Goal: Communication & Community: Participate in discussion

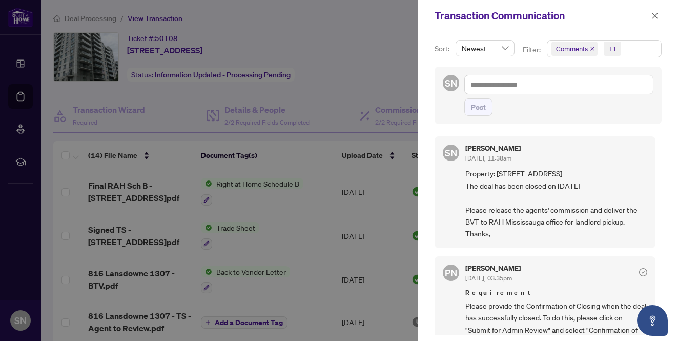
scroll to position [17, 0]
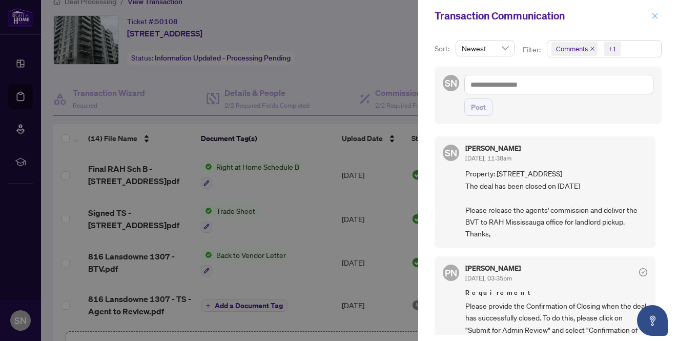
click at [653, 16] on icon "close" at bounding box center [654, 15] width 7 height 7
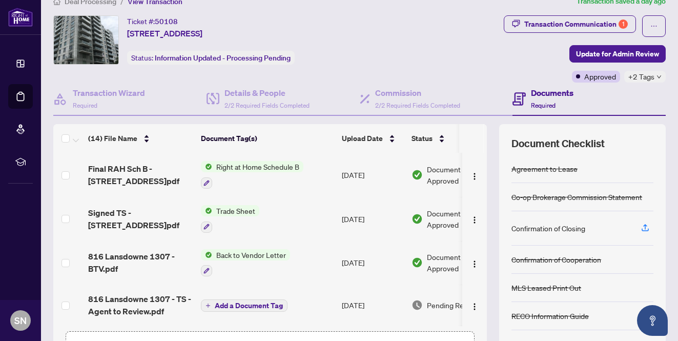
click at [432, 43] on div "Transaction Communication 1 Update for Admin Review Approved +2 Tags" at bounding box center [533, 48] width 264 height 67
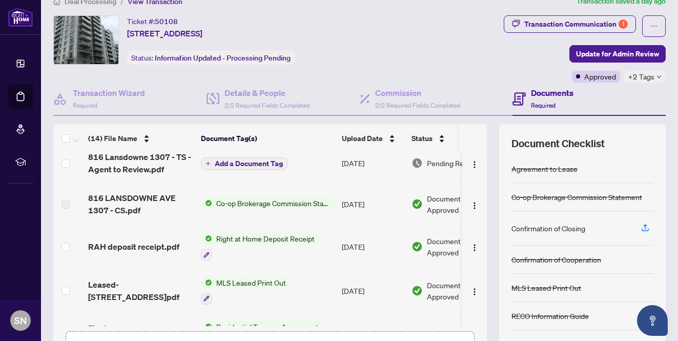
scroll to position [0, 0]
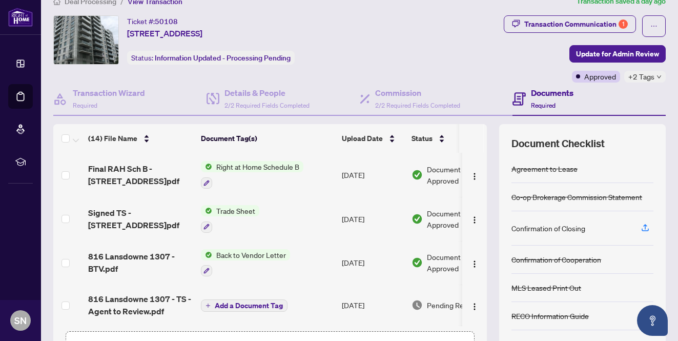
click at [397, 37] on div "Ticket #: 50108 1307-816 Lansdowne Ave, Toronto, Ontario M6H 4K6, Canada Status…" at bounding box center [225, 39] width 344 height 49
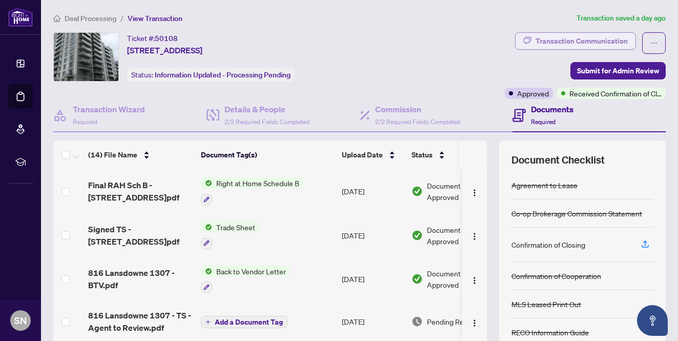
click at [597, 41] on div "Transaction Communication" at bounding box center [581, 41] width 92 height 16
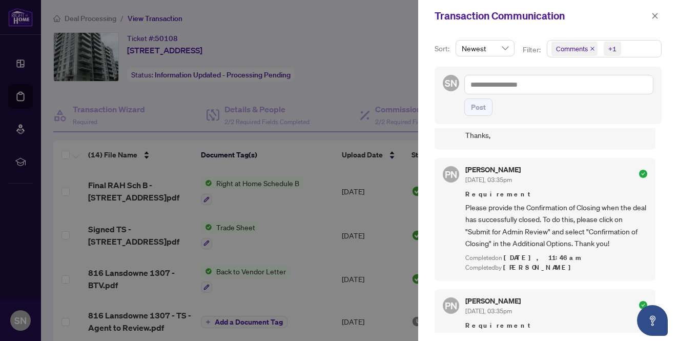
scroll to position [97, 0]
click at [507, 82] on textarea at bounding box center [558, 84] width 189 height 19
click at [507, 49] on span "Newest" at bounding box center [485, 47] width 47 height 15
click at [572, 48] on span "Comments" at bounding box center [572, 49] width 32 height 10
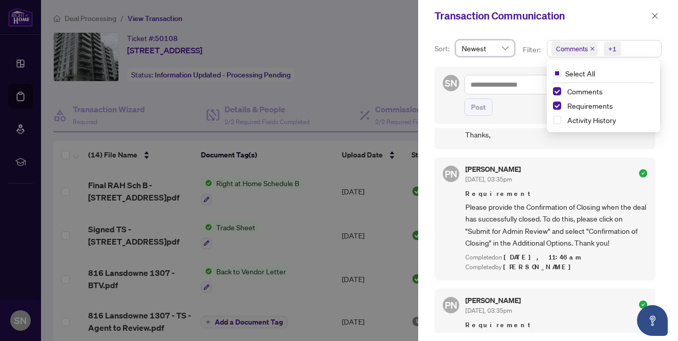
click at [594, 14] on div "Transaction Communication" at bounding box center [541, 15] width 214 height 15
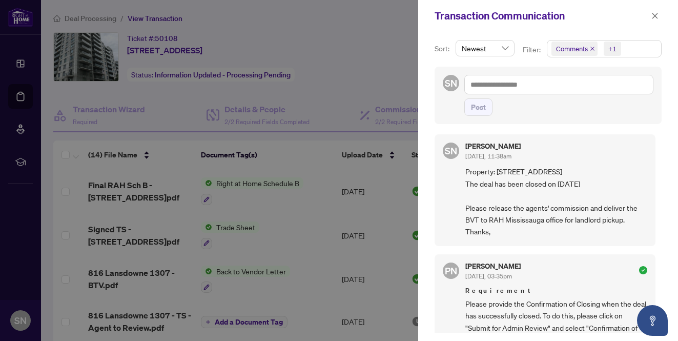
scroll to position [0, 0]
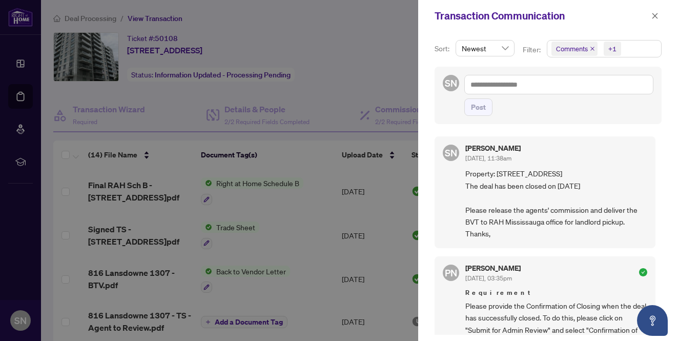
click at [505, 49] on span "Newest" at bounding box center [485, 47] width 47 height 15
click at [478, 84] on div "Oldest" at bounding box center [484, 84] width 41 height 11
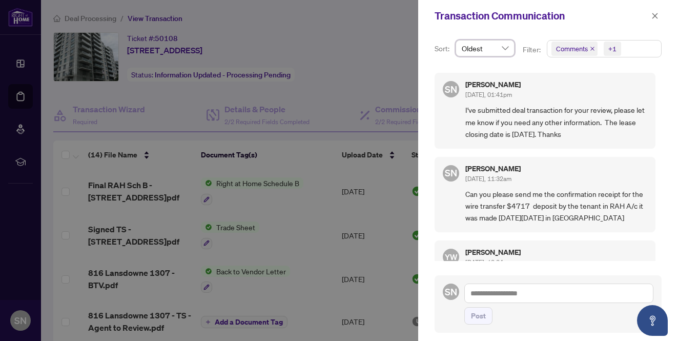
click at [505, 49] on span "Oldest" at bounding box center [485, 47] width 47 height 15
click at [480, 67] on div "Newest" at bounding box center [484, 68] width 41 height 11
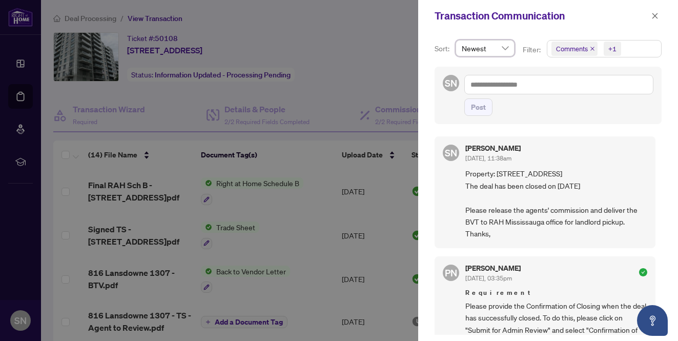
click at [558, 108] on div "Post" at bounding box center [558, 106] width 189 height 17
click at [397, 80] on div at bounding box center [339, 170] width 678 height 341
click at [657, 15] on icon "close" at bounding box center [654, 15] width 7 height 7
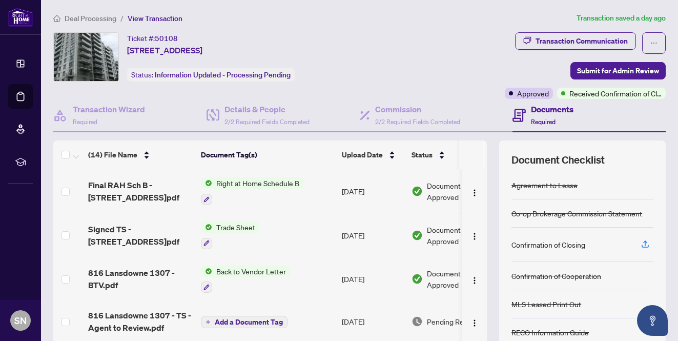
click at [446, 32] on div "Transaction Communication Submit for Admin Review Approved Received Confirmatio…" at bounding box center [534, 65] width 264 height 67
click at [439, 20] on ol "Deal Processing / View Transaction" at bounding box center [312, 18] width 519 height 12
click at [491, 53] on div "Transaction Communication Submit for Admin Review Approved Received Confirmatio…" at bounding box center [534, 65] width 264 height 67
click at [603, 95] on span "Received Confirmation of Closing" at bounding box center [615, 93] width 92 height 11
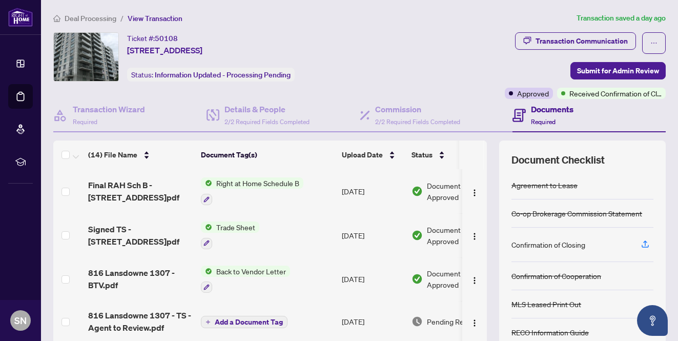
click at [456, 43] on div "Transaction Communication Submit for Admin Review Approved Received Confirmatio…" at bounding box center [534, 65] width 264 height 67
click at [446, 47] on div "Transaction Communication Submit for Admin Review Approved Received Confirmatio…" at bounding box center [534, 65] width 264 height 67
